Goal: Task Accomplishment & Management: Manage account settings

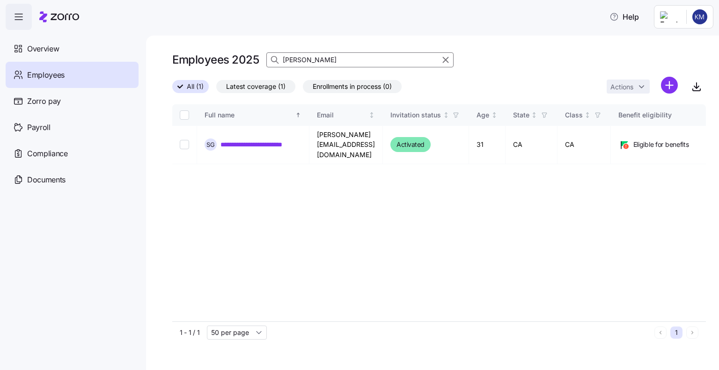
click at [249, 66] on div "Employees 2025 [PERSON_NAME]" at bounding box center [439, 60] width 534 height 19
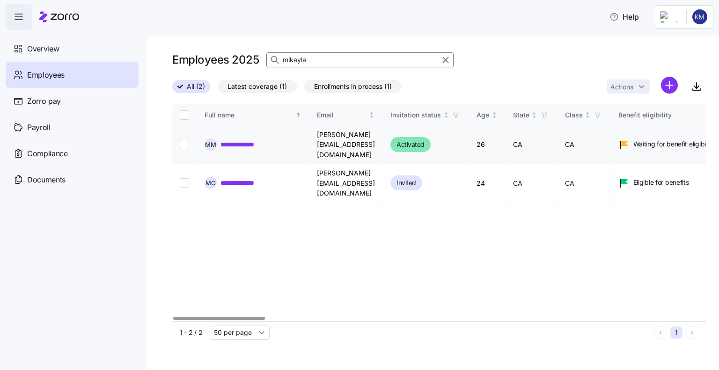
type input "mikayla"
click at [183, 140] on input "Select record 1" at bounding box center [184, 144] width 9 height 9
checkbox input "true"
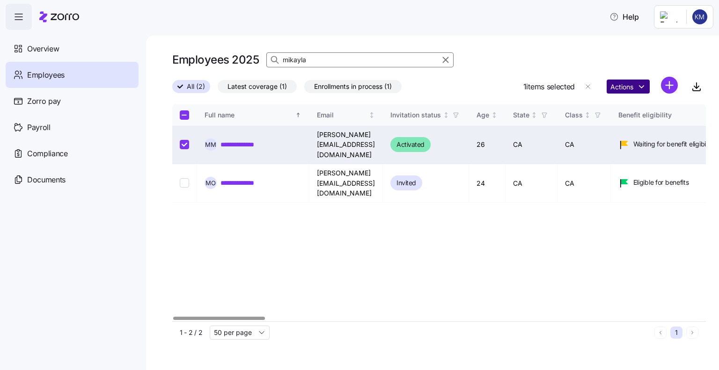
click at [624, 87] on html "**********" at bounding box center [359, 182] width 719 height 365
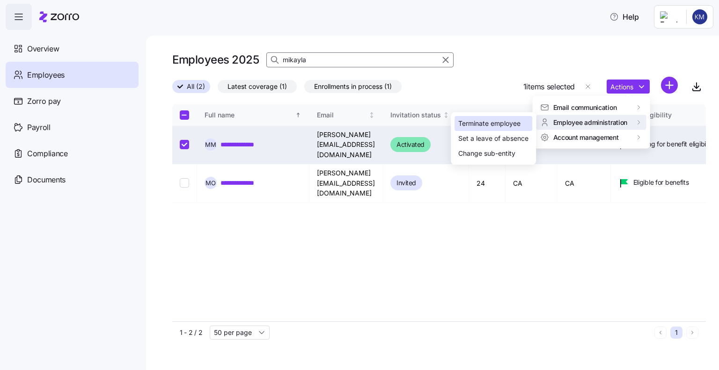
click at [493, 125] on div "Terminate employee" at bounding box center [489, 123] width 62 height 10
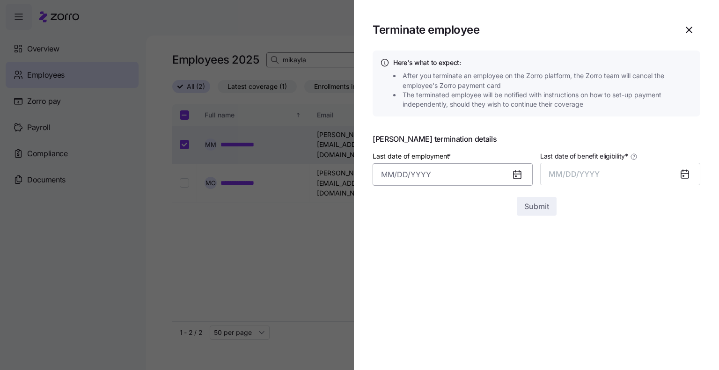
click at [412, 176] on input "Last date of employment *" at bounding box center [453, 174] width 160 height 22
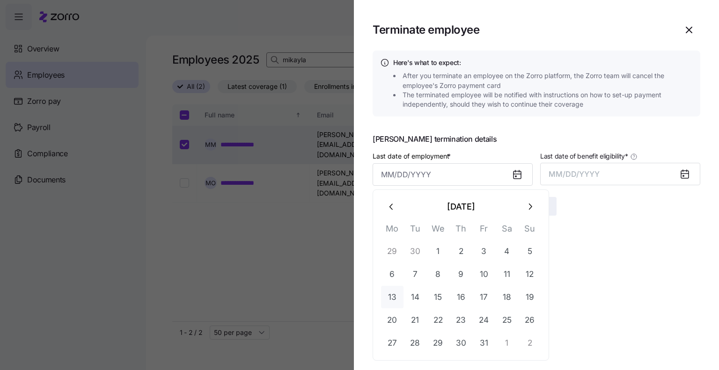
click at [393, 293] on button "13" at bounding box center [392, 297] width 22 height 22
type input "[DATE]"
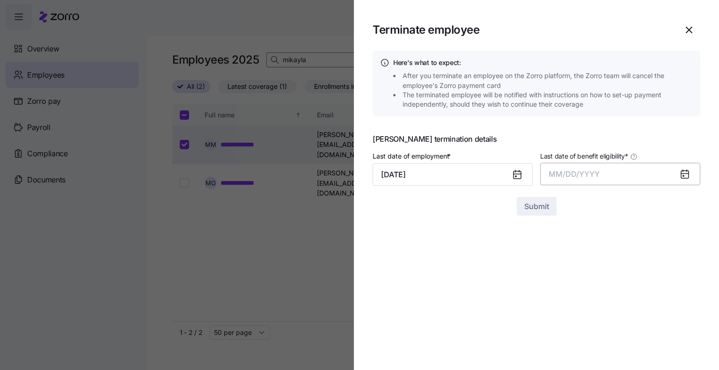
click at [568, 165] on button "MM/DD/YYYY" at bounding box center [620, 174] width 160 height 22
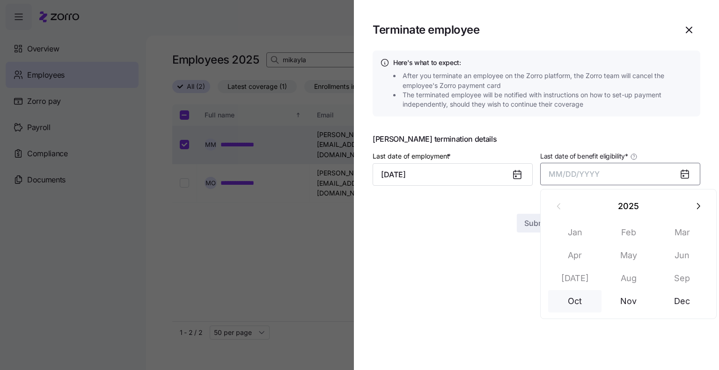
click at [574, 304] on button "Oct" at bounding box center [574, 301] width 53 height 22
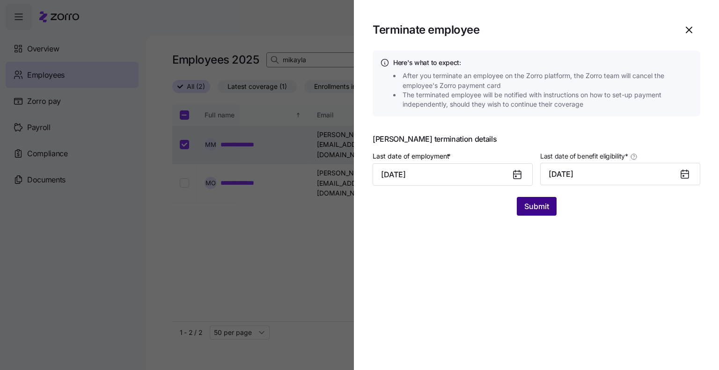
click at [533, 202] on span "Submit" at bounding box center [536, 206] width 25 height 11
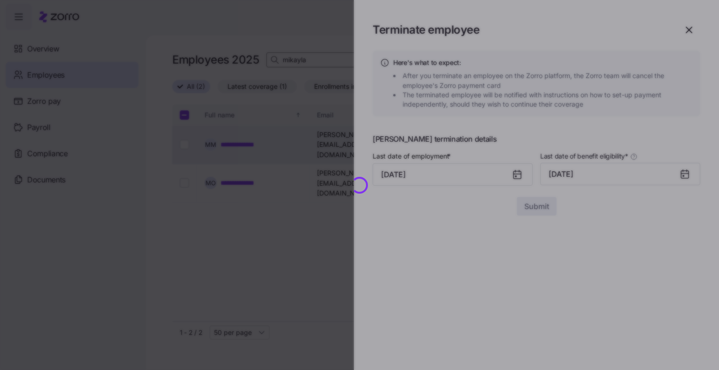
checkbox input "false"
